Goal: Information Seeking & Learning: Find specific fact

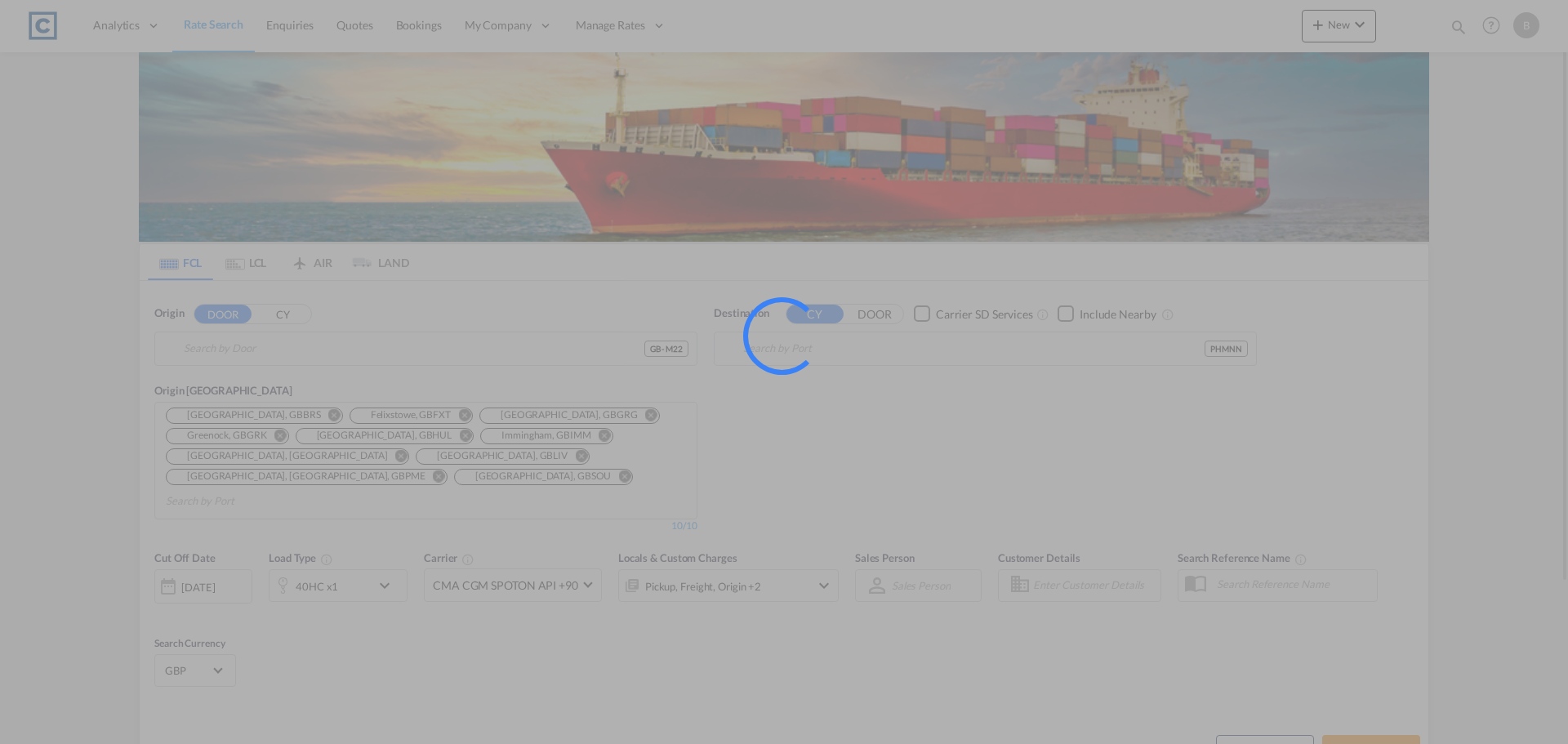
type input "GB-M22, Manchester"
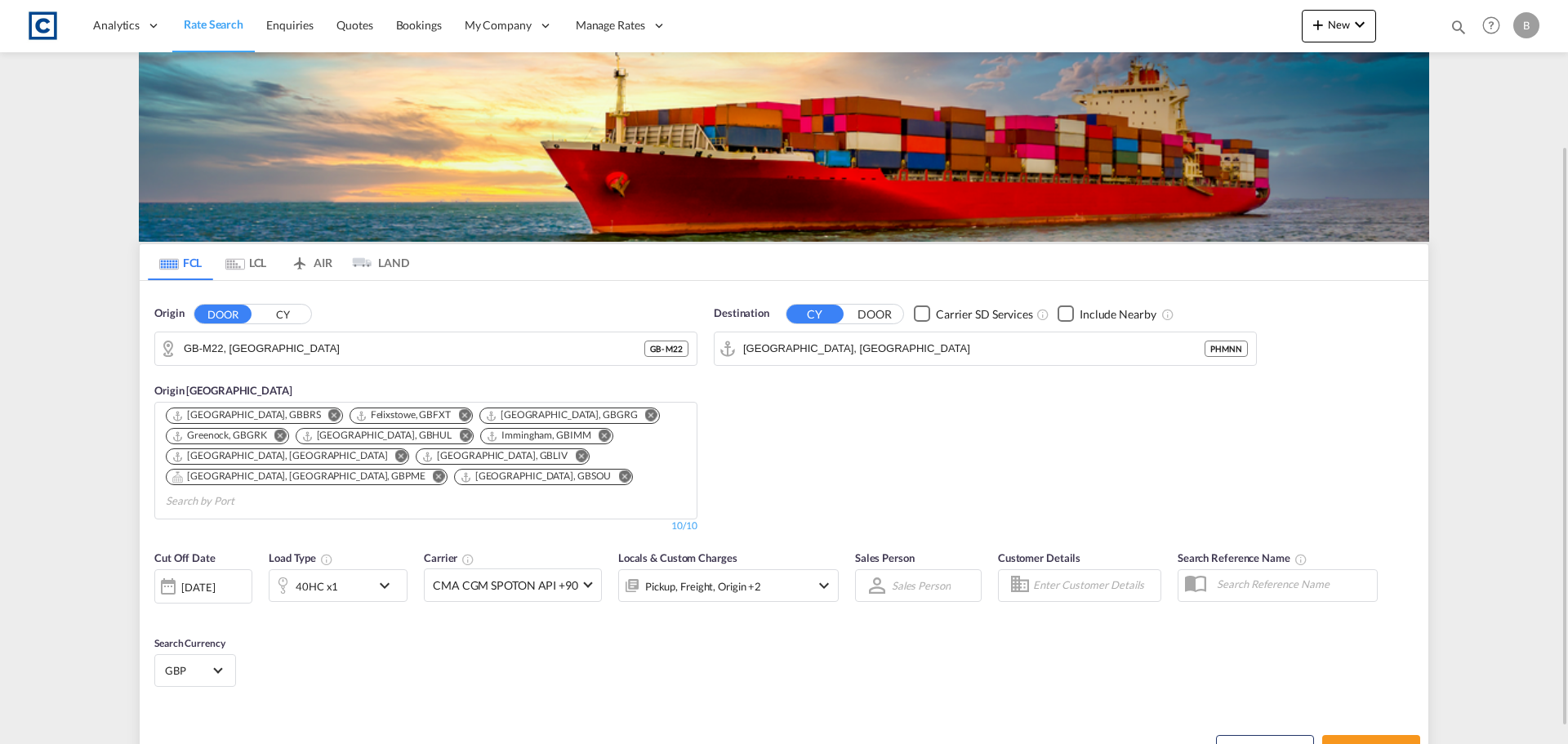
scroll to position [81, 0]
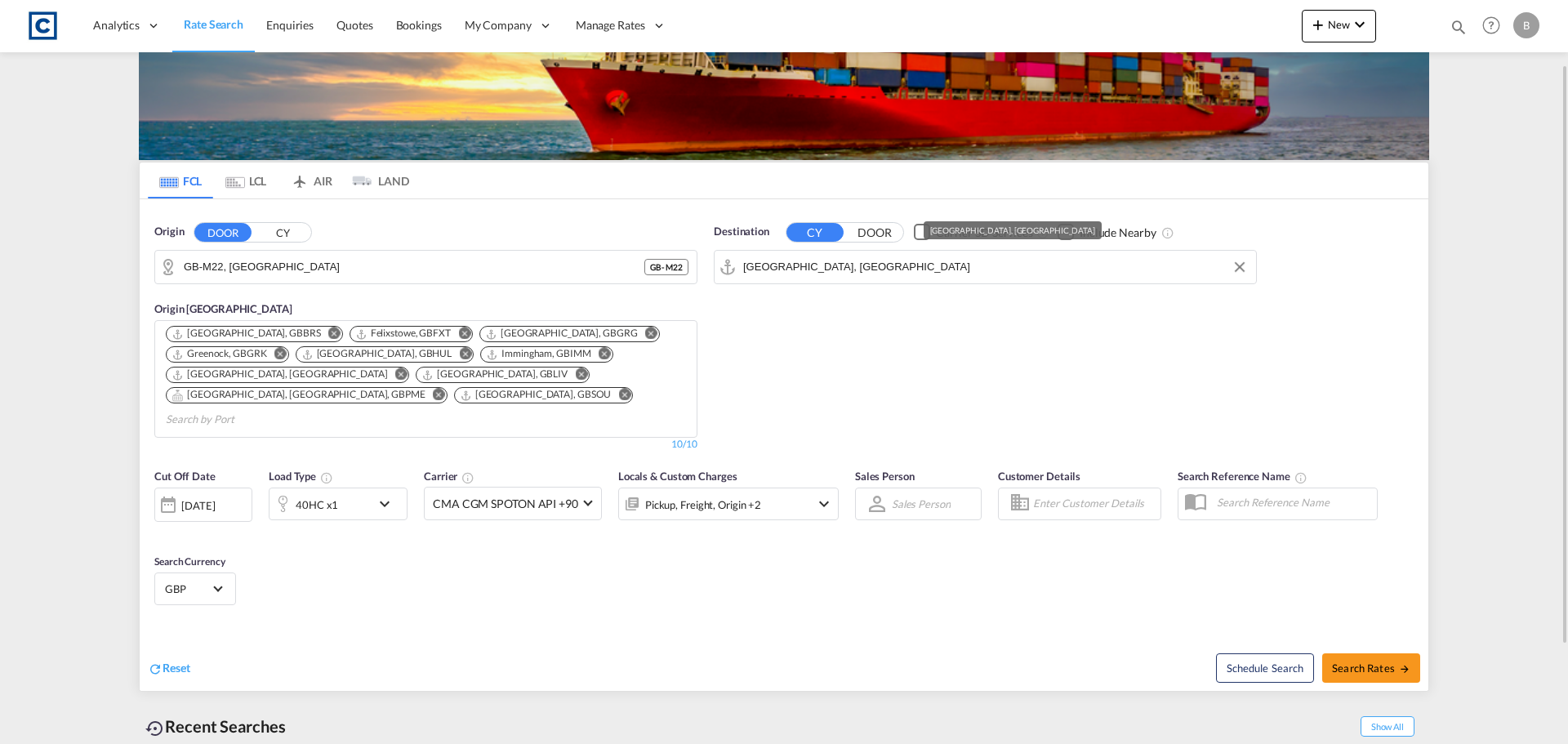
drag, startPoint x: 914, startPoint y: 266, endPoint x: 679, endPoint y: 248, distance: 235.7
click at [680, 248] on div "Origin DOOR CY GB-M22, Manchester GB - M22 Origin CY Bristol, GBBRS Felixstowe,…" at bounding box center [784, 329] width 1288 height 261
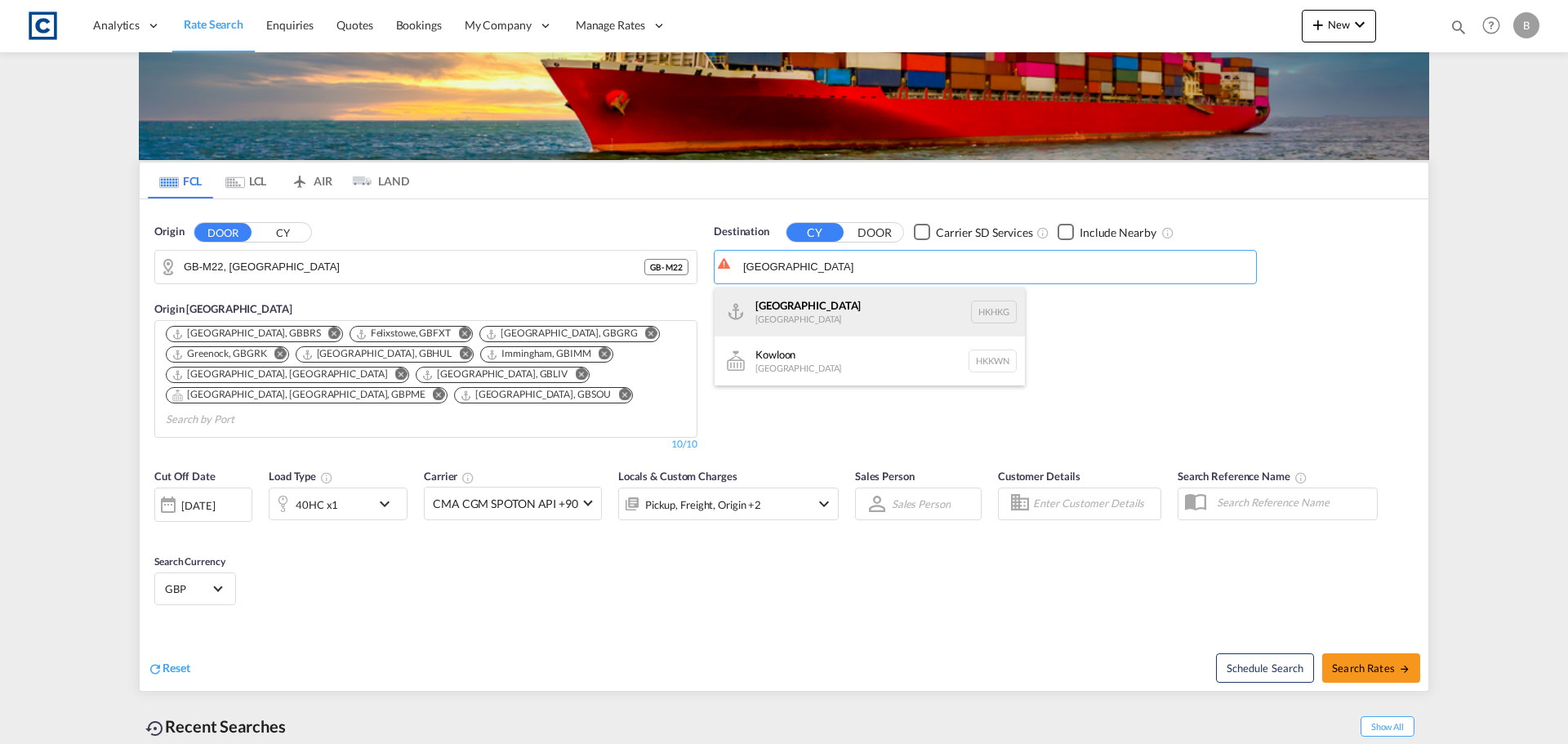
click at [789, 314] on div "Hong Kong Hong Kong HKHKG" at bounding box center [869, 312] width 310 height 49
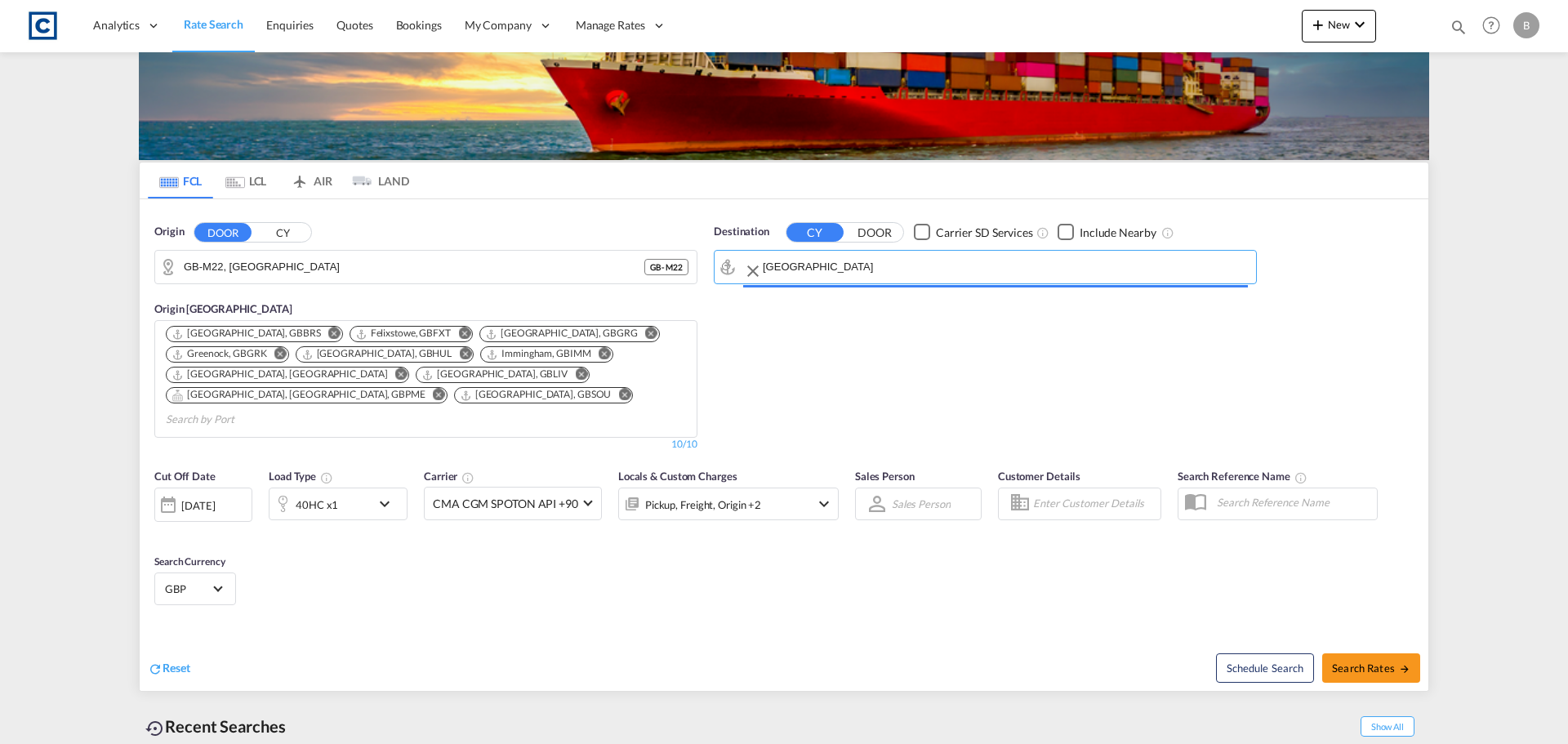
type input "Hong Kong, HKHKG"
click at [551, 492] on md-select-value "CMA CGM SPOTON API +90" at bounding box center [513, 503] width 177 height 32
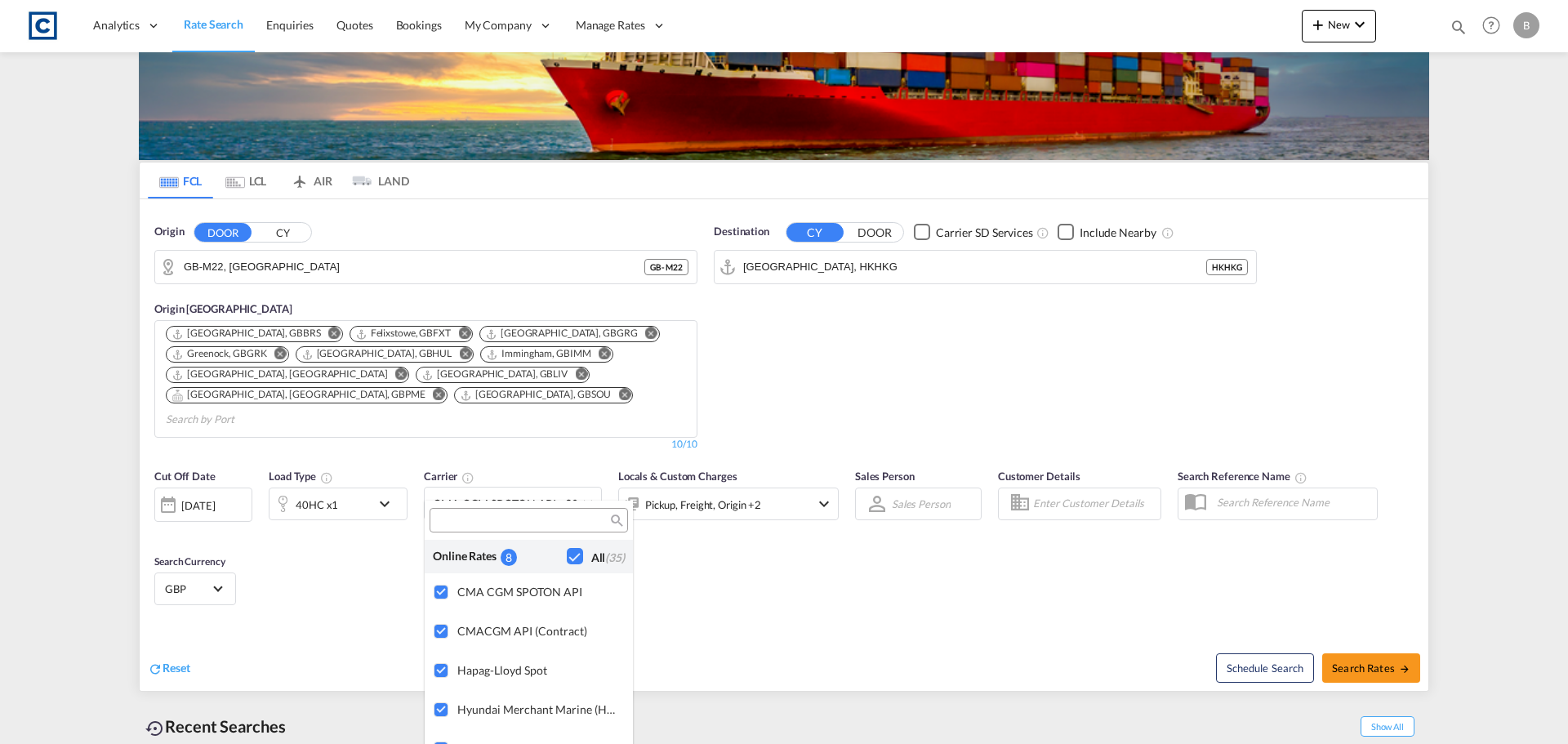
click at [836, 363] on md-backdrop at bounding box center [784, 372] width 1568 height 744
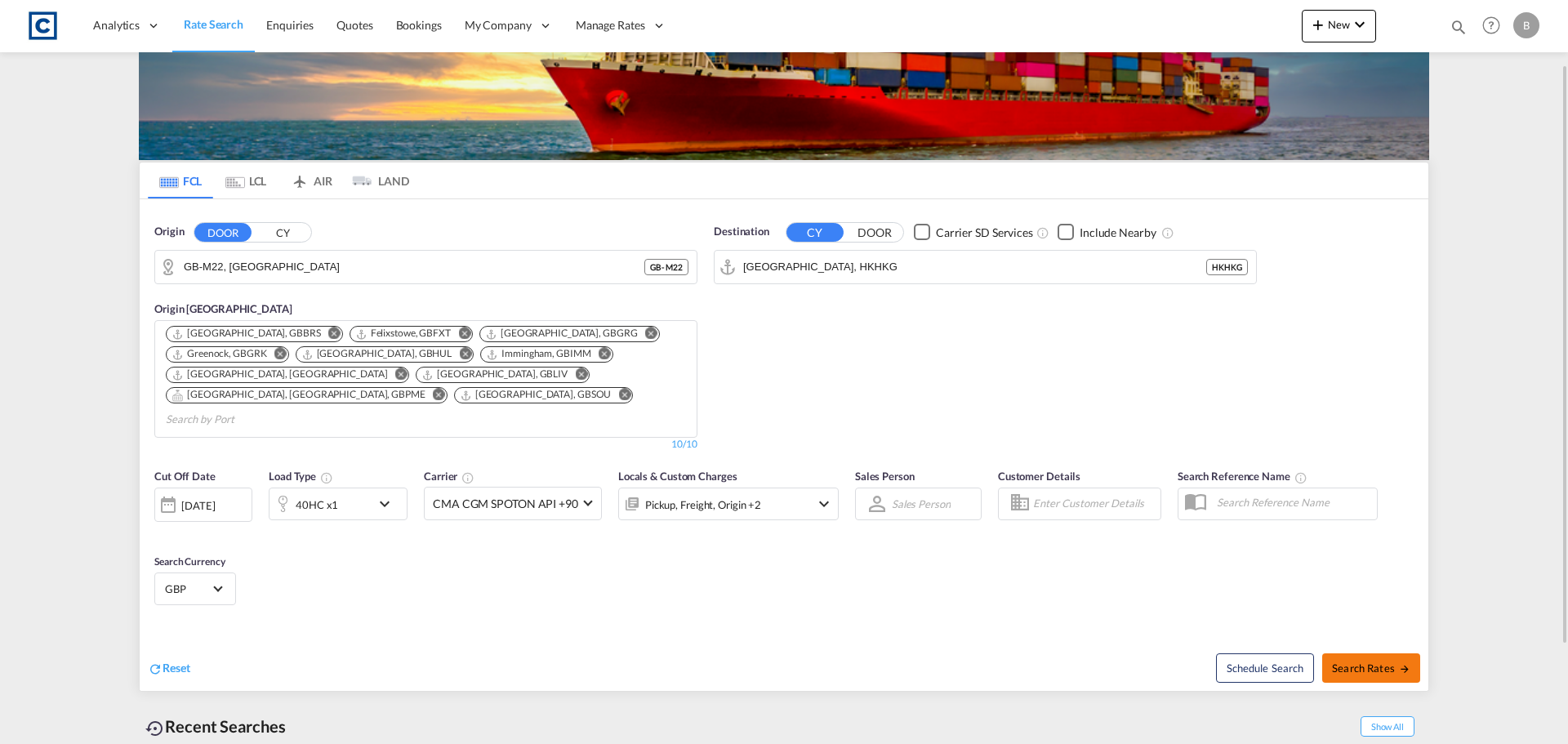
click at [1369, 662] on span "Search Rates" at bounding box center [1371, 668] width 78 height 13
type input "M22 to HKHKG / 18 Sep 2025"
